Goal: Information Seeking & Learning: Learn about a topic

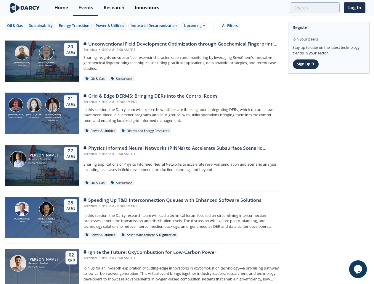
click at [187, 142] on div "[PERSON_NAME] Research Associate [PERSON_NAME] Partners [DATE] Physics Informed…" at bounding box center [142, 166] width 275 height 52
click at [15, 26] on div "Oil & Gas" at bounding box center [15, 25] width 16 height 5
click at [41, 26] on div "Sustainability" at bounding box center [41, 25] width 24 height 5
click at [75, 26] on div "Energy Transition" at bounding box center [74, 25] width 31 height 5
click at [111, 26] on div "Power & Utilities" at bounding box center [110, 25] width 28 height 5
